Goal: Transaction & Acquisition: Purchase product/service

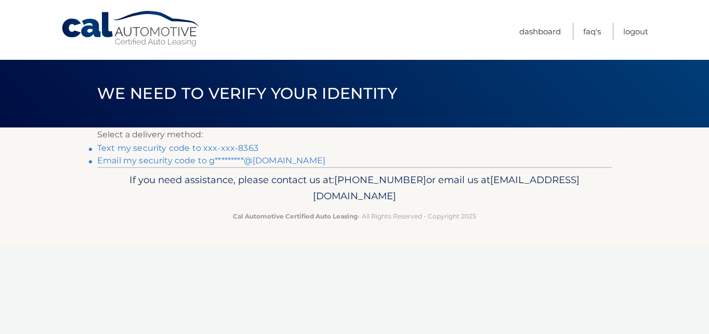
click at [189, 149] on link "Text my security code to xxx-xxx-8363" at bounding box center [177, 148] width 161 height 10
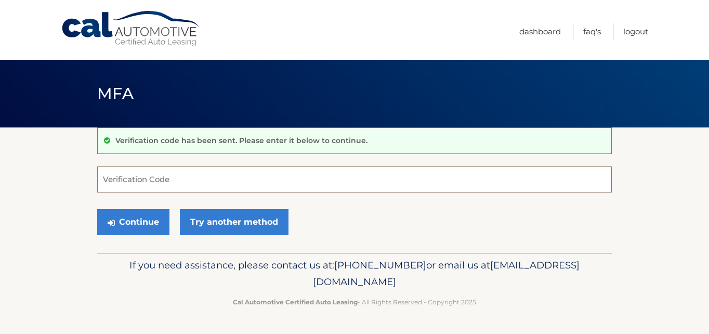
click at [150, 184] on input "Verification Code" at bounding box center [354, 179] width 514 height 26
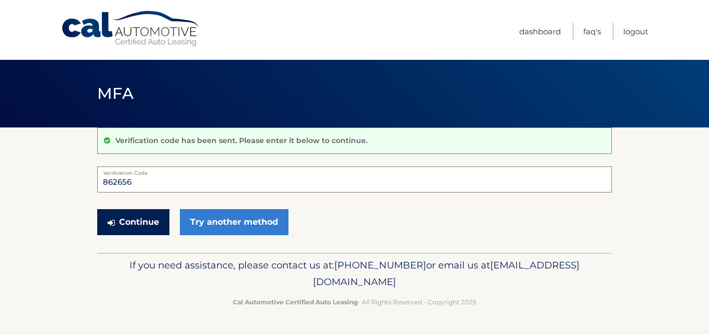
type input "862656"
click at [138, 219] on button "Continue" at bounding box center [133, 222] width 72 height 26
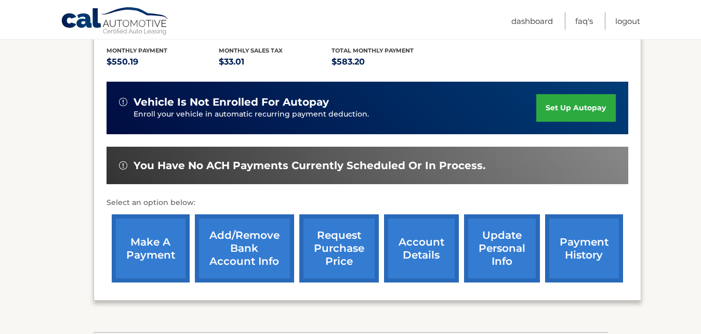
scroll to position [249, 0]
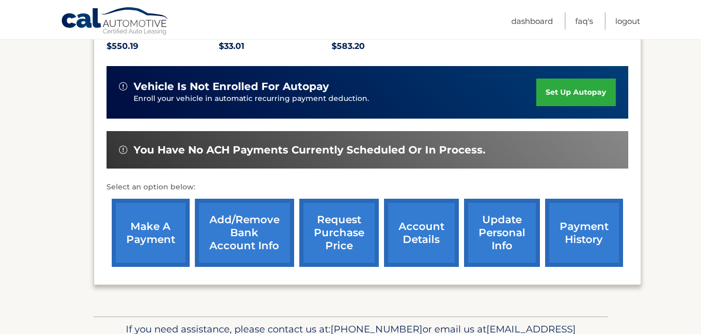
click at [148, 224] on link "make a payment" at bounding box center [151, 232] width 78 height 68
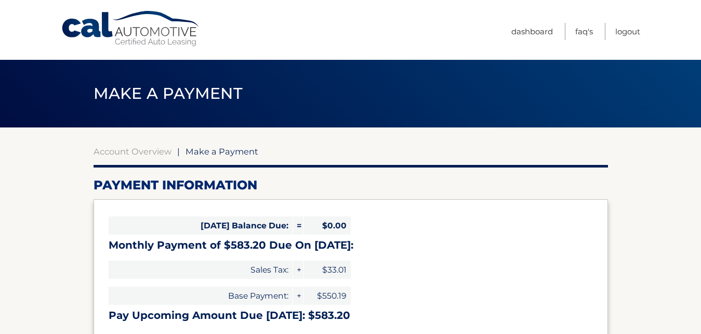
select select "NDQ1OTEyODUtNmMyZC00YTM2LWE4MjEtNzhlNGEyMGIyYzE1"
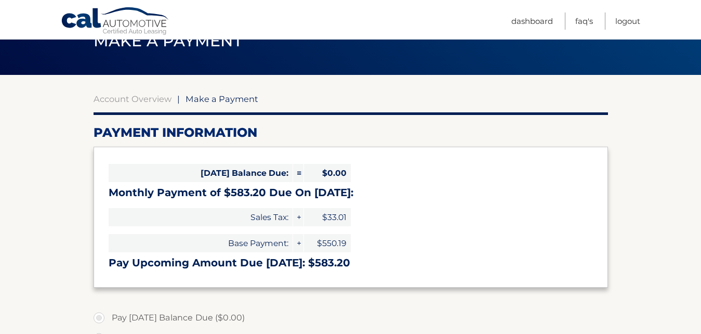
scroll to position [62, 0]
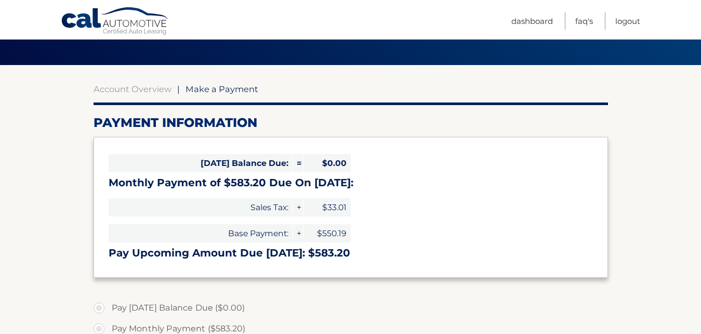
click at [100, 327] on label "Pay Monthly Payment ($583.20)" at bounding box center [351, 328] width 514 height 21
click at [100, 327] on input "Pay Monthly Payment ($583.20)" at bounding box center [103, 326] width 10 height 17
radio input "true"
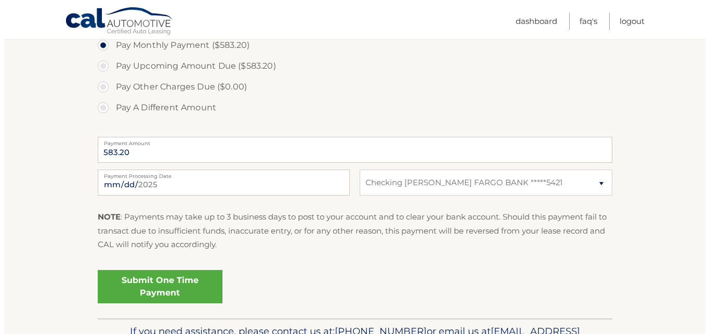
scroll to position [354, 0]
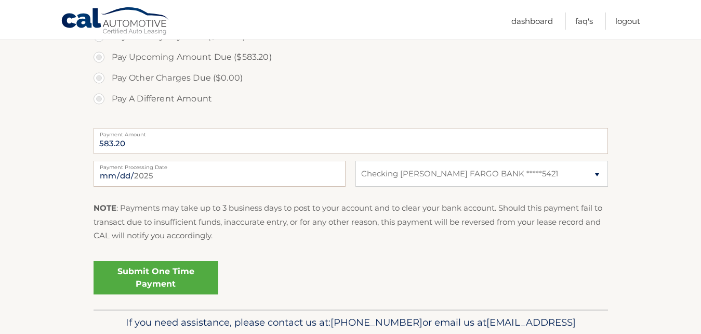
click at [162, 276] on link "Submit One Time Payment" at bounding box center [156, 277] width 125 height 33
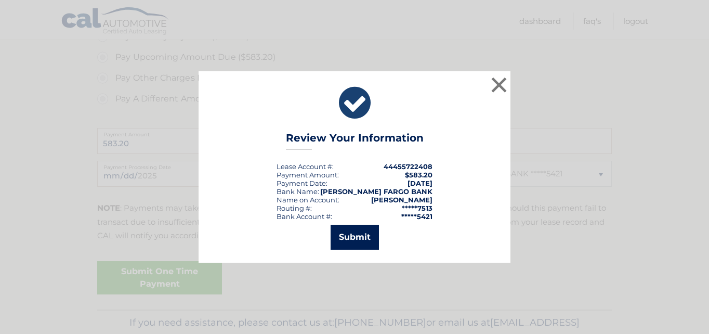
click at [349, 237] on button "Submit" at bounding box center [354, 236] width 48 height 25
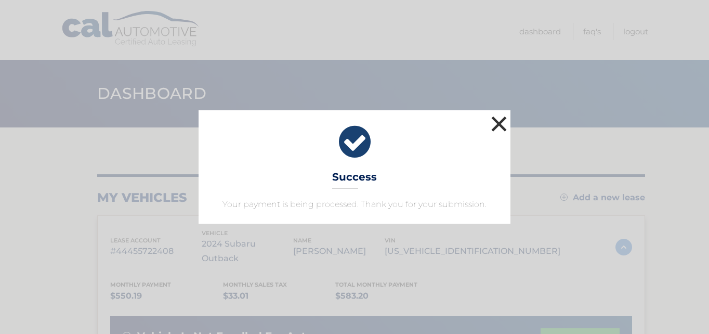
click at [497, 118] on button "×" at bounding box center [498, 123] width 21 height 21
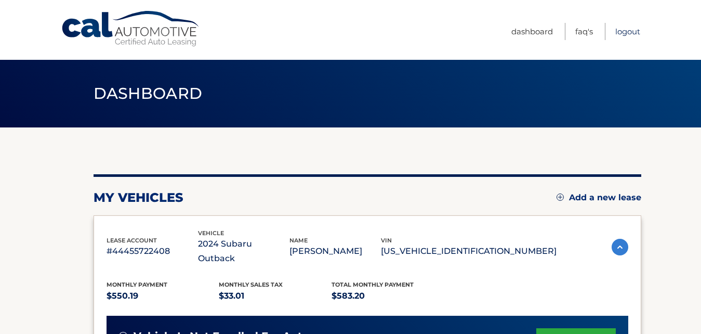
click at [625, 31] on link "Logout" at bounding box center [627, 31] width 25 height 17
